Goal: Browse casually

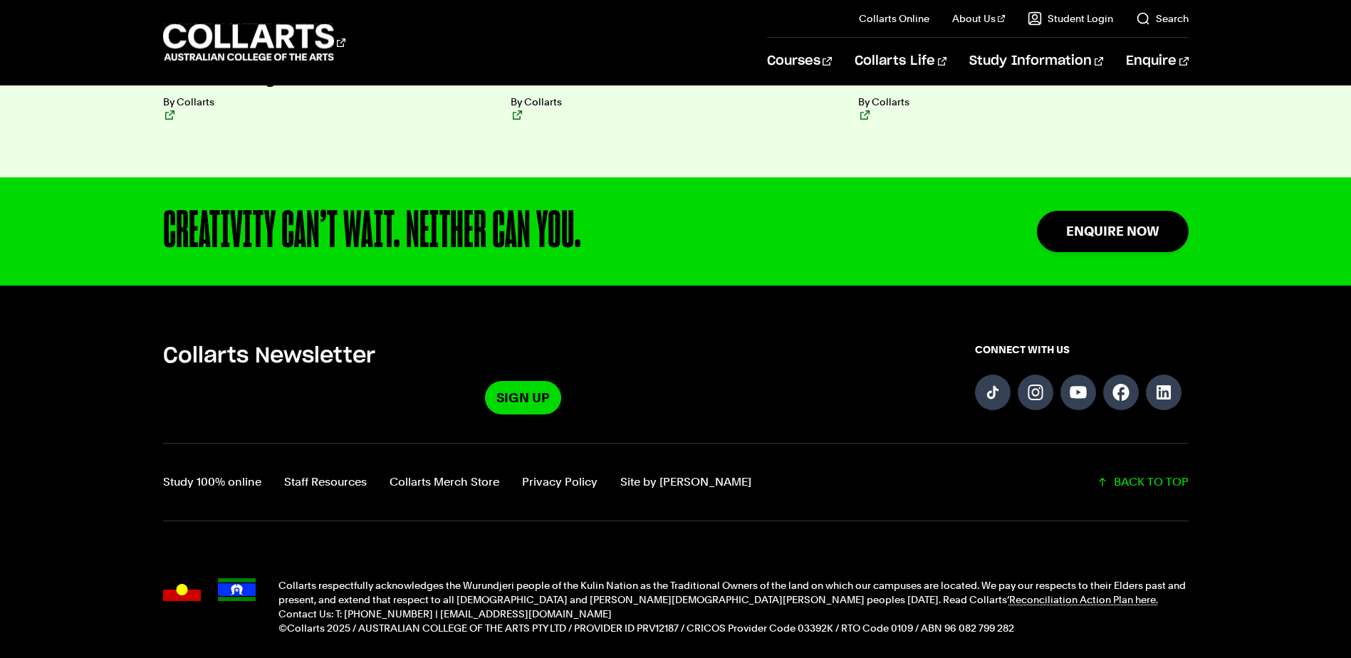
scroll to position [3697, 0]
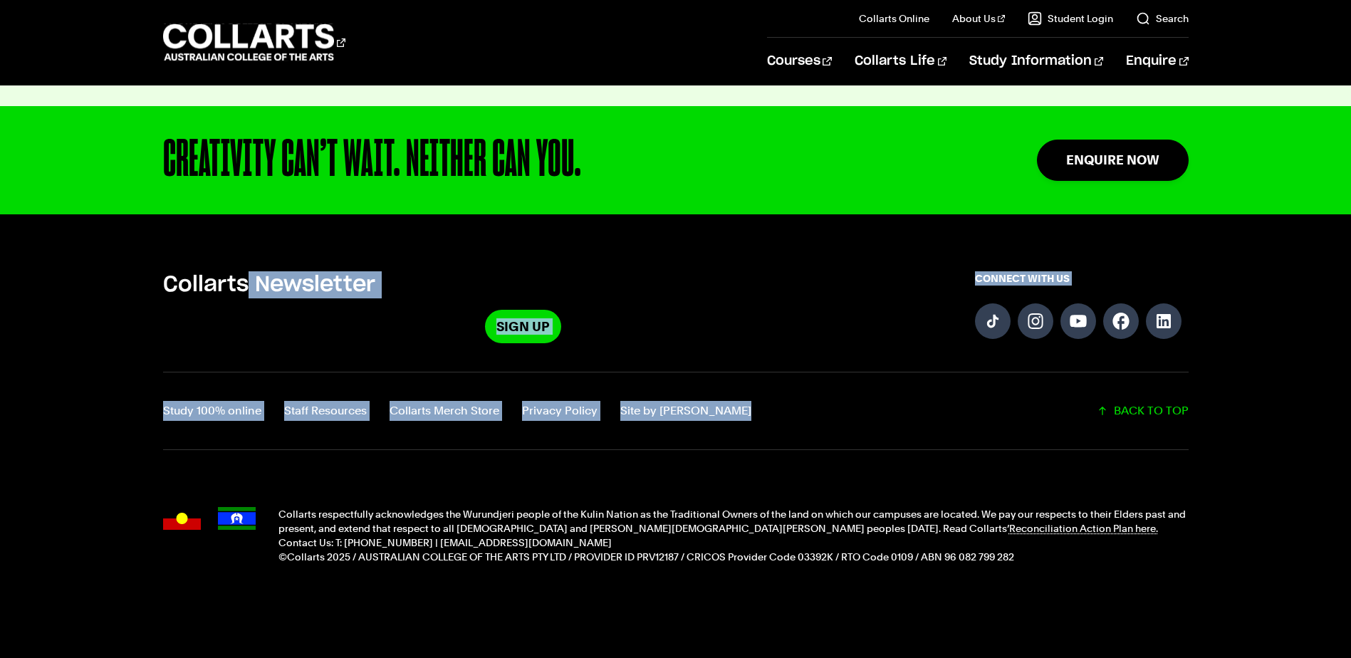
drag, startPoint x: 447, startPoint y: 273, endPoint x: 952, endPoint y: 328, distance: 508.8
click at [953, 328] on div "Collarts Newsletter Sign Up CONNECT WITH US Study 100% online Staff Resources C…" at bounding box center [675, 431] width 1255 height 321
click at [952, 329] on div "Collarts Newsletter Sign Up CONNECT WITH US Study 100% online Staff Resources C…" at bounding box center [675, 431] width 1255 height 321
click at [986, 343] on div "Collarts Newsletter Sign Up CONNECT WITH US Study 100% online Staff Resources C…" at bounding box center [675, 431] width 1255 height 321
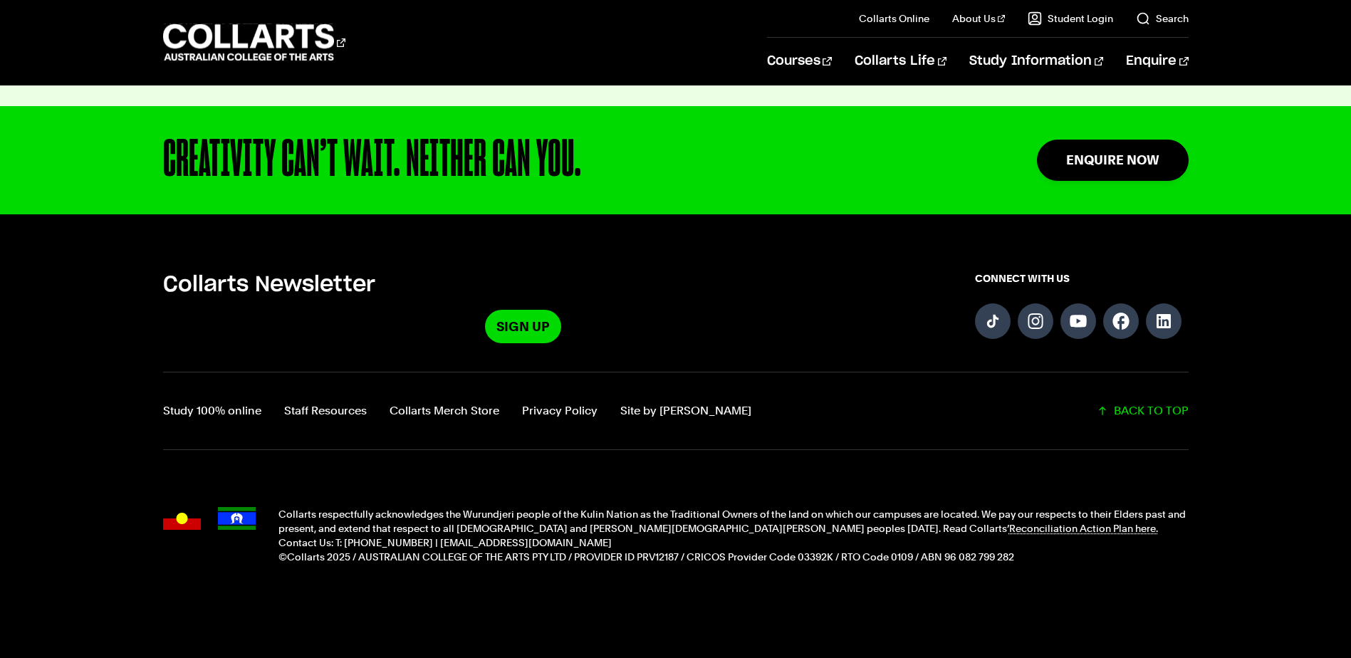
click at [983, 347] on div "Collarts Newsletter Sign Up CONNECT WITH US Study 100% online Staff Resources C…" at bounding box center [675, 431] width 1255 height 321
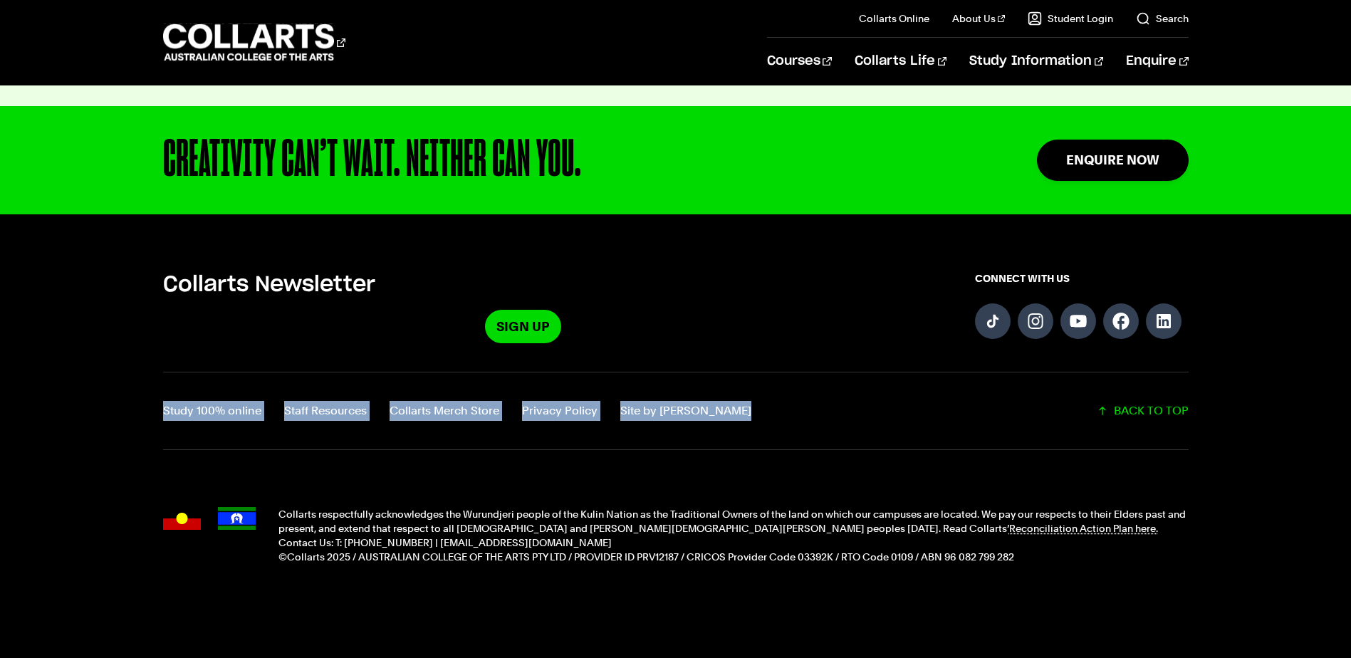
drag, startPoint x: 140, startPoint y: 387, endPoint x: 913, endPoint y: 397, distance: 773.6
click at [913, 397] on div "Collarts Newsletter Sign Up CONNECT WITH US Study 100% online Staff Resources C…" at bounding box center [675, 431] width 1255 height 321
click at [913, 397] on div "Study 100% online Staff Resources Collarts Merch Store Privacy Policy Site by C…" at bounding box center [676, 411] width 1026 height 78
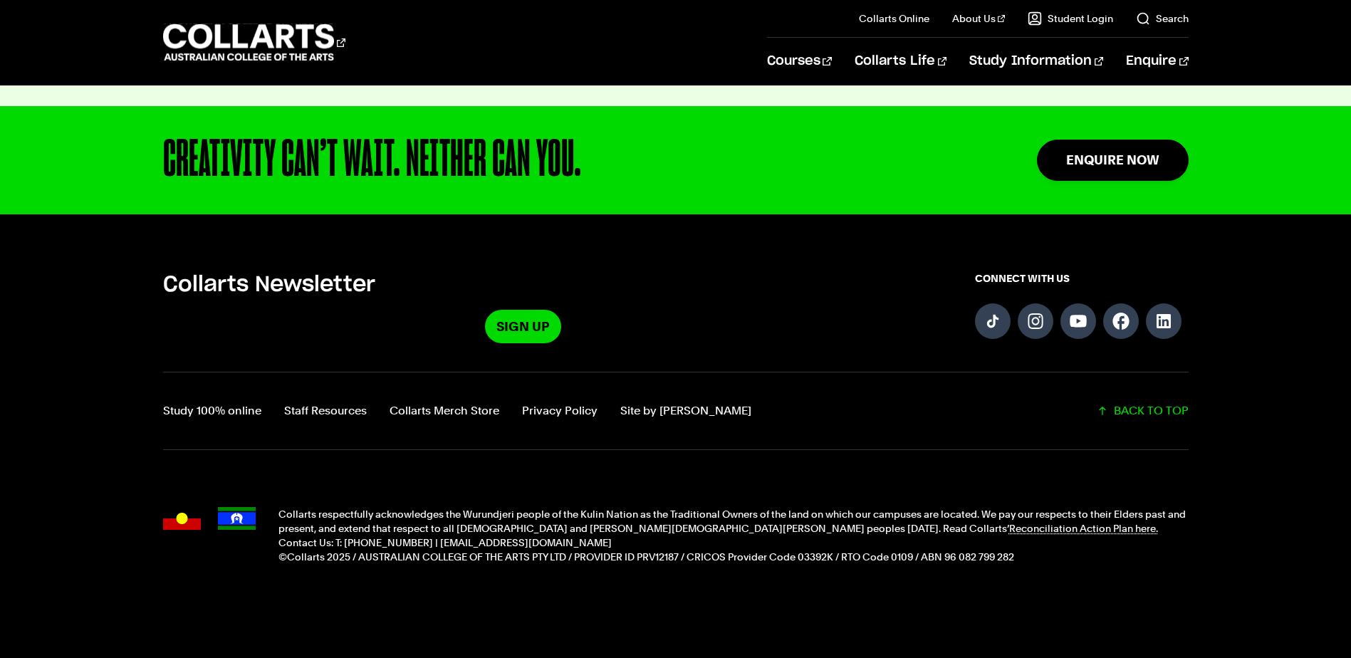
click at [198, 507] on img "Acknowledgment flags" at bounding box center [182, 518] width 38 height 23
click at [255, 507] on img "Acknowledgment flags" at bounding box center [237, 518] width 38 height 23
click at [318, 507] on p "Collarts respectfully acknowledges the Wurundjeri people of the Kulin Nation as…" at bounding box center [734, 521] width 910 height 28
click at [332, 507] on p "Collarts respectfully acknowledges the Wurundjeri people of the Kulin Nation as…" at bounding box center [734, 521] width 910 height 28
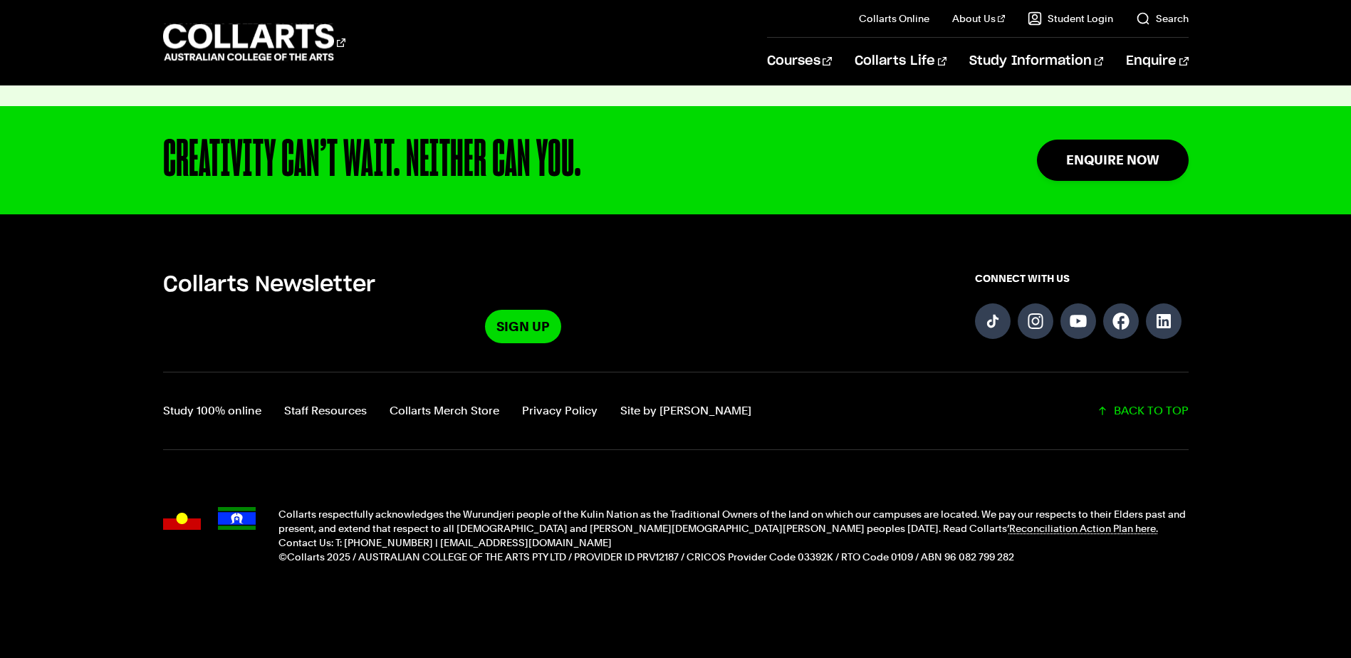
drag, startPoint x: 332, startPoint y: 494, endPoint x: 306, endPoint y: 495, distance: 26.4
click at [306, 507] on p "Collarts respectfully acknowledges the Wurundjeri people of the Kulin Nation as…" at bounding box center [734, 521] width 910 height 28
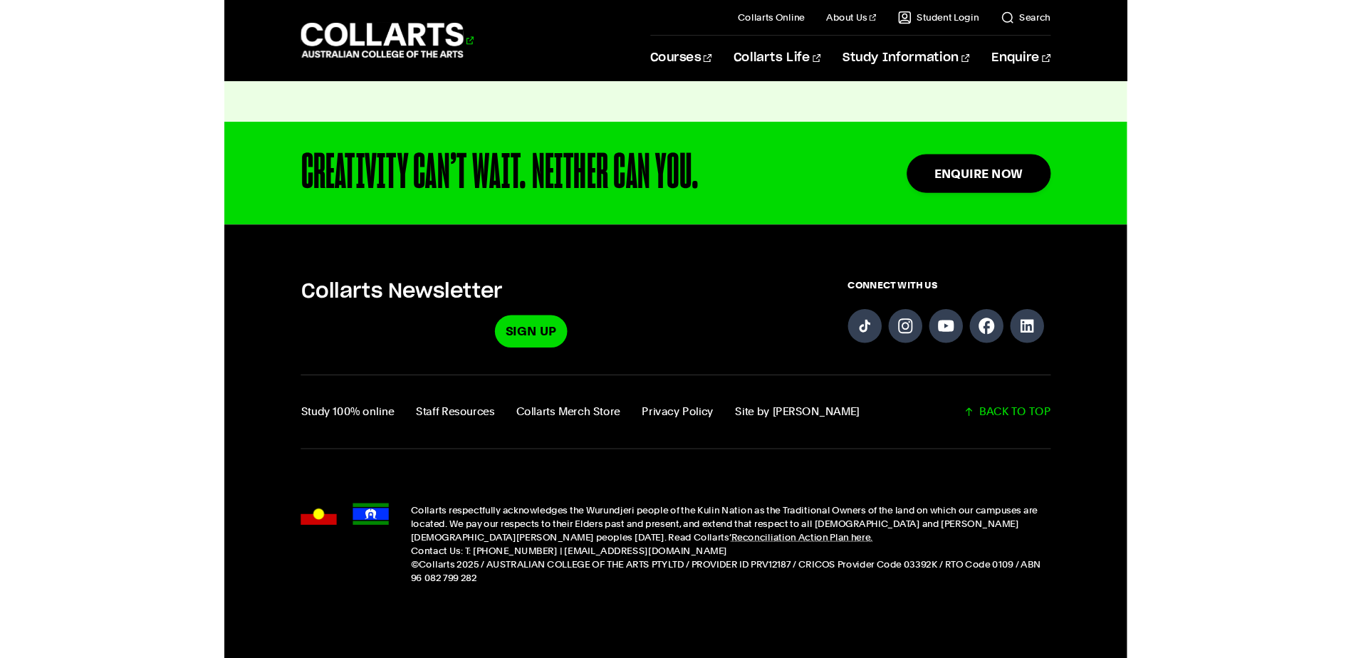
scroll to position [3676, 0]
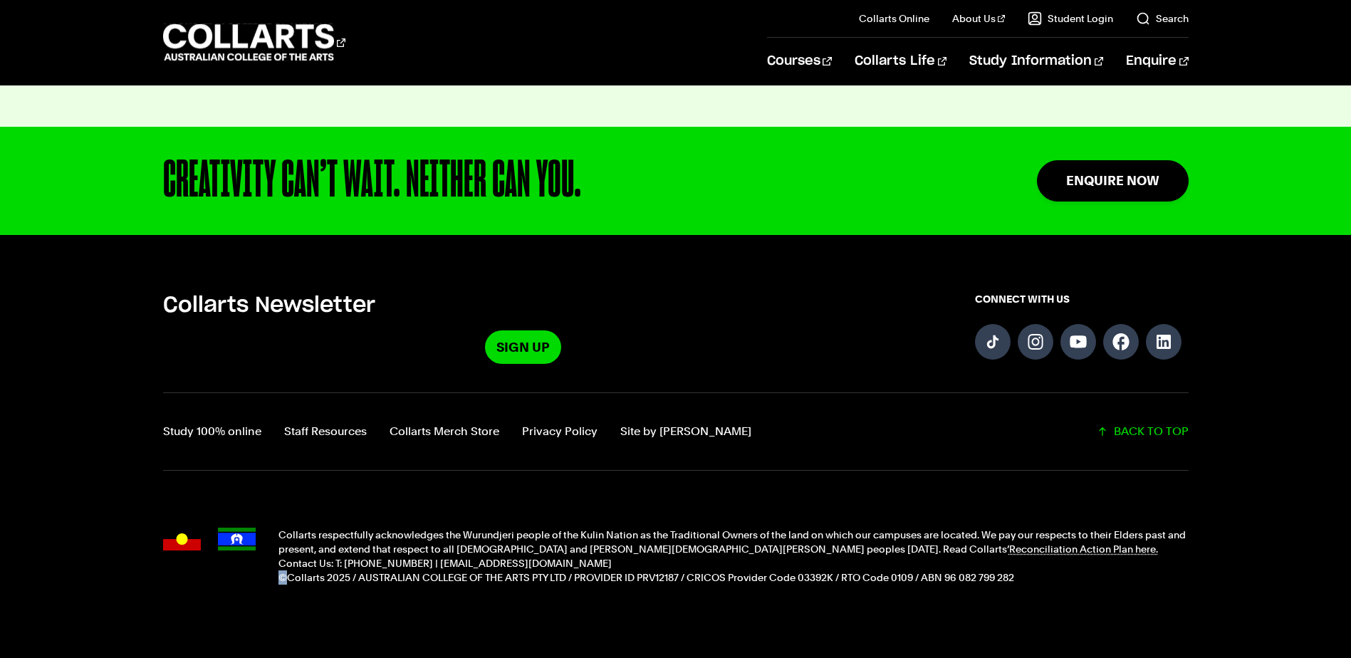
click at [285, 571] on p "©Collarts 2025 / AUSTRALIAN COLLEGE OF THE ARTS PTY LTD / PROVIDER ID PRV12187 …" at bounding box center [734, 578] width 910 height 14
copy p "©"
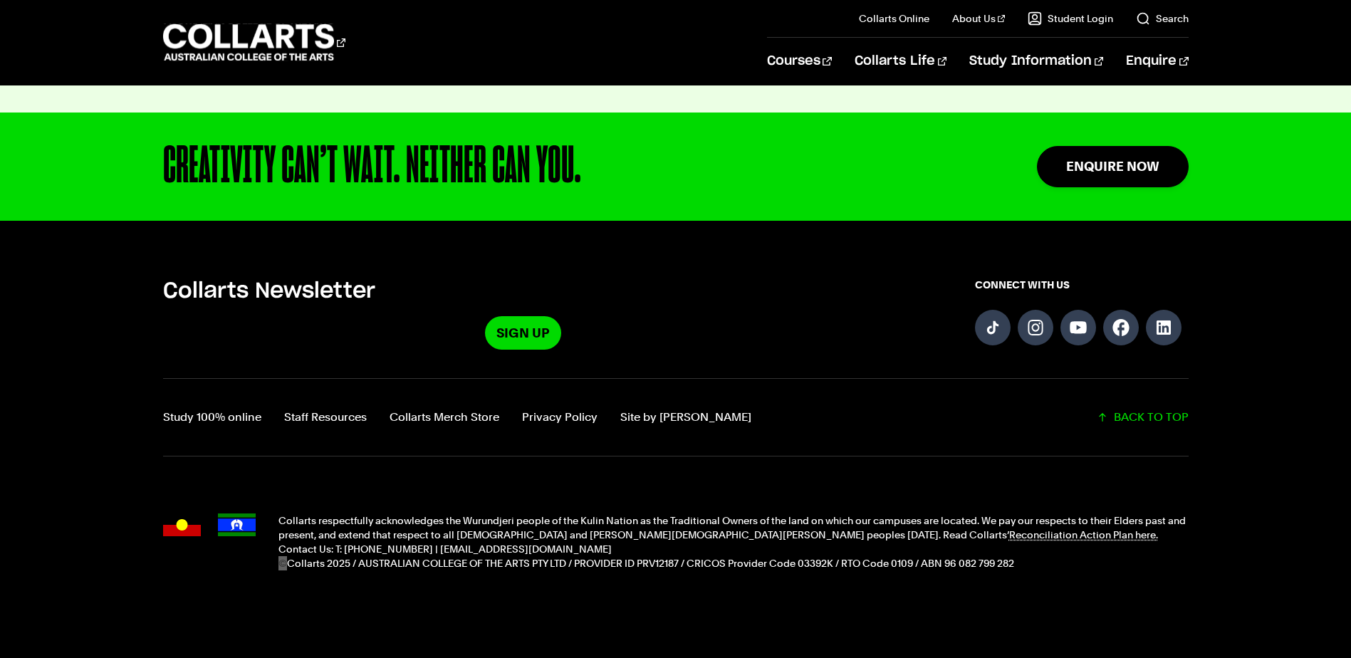
scroll to position [3697, 0]
